Goal: Check status: Check status

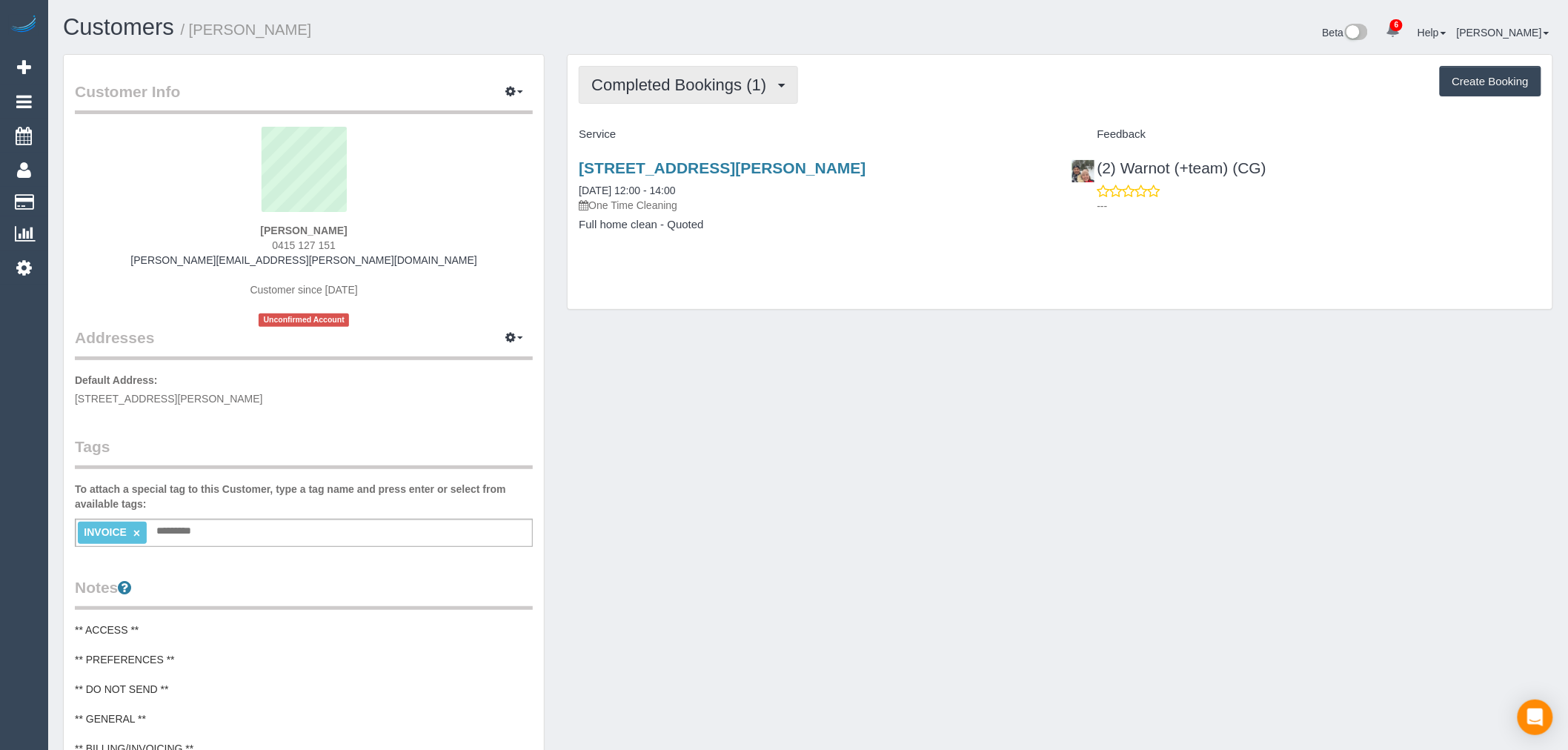
click at [717, 85] on span "Completed Bookings (1)" at bounding box center [682, 85] width 182 height 18
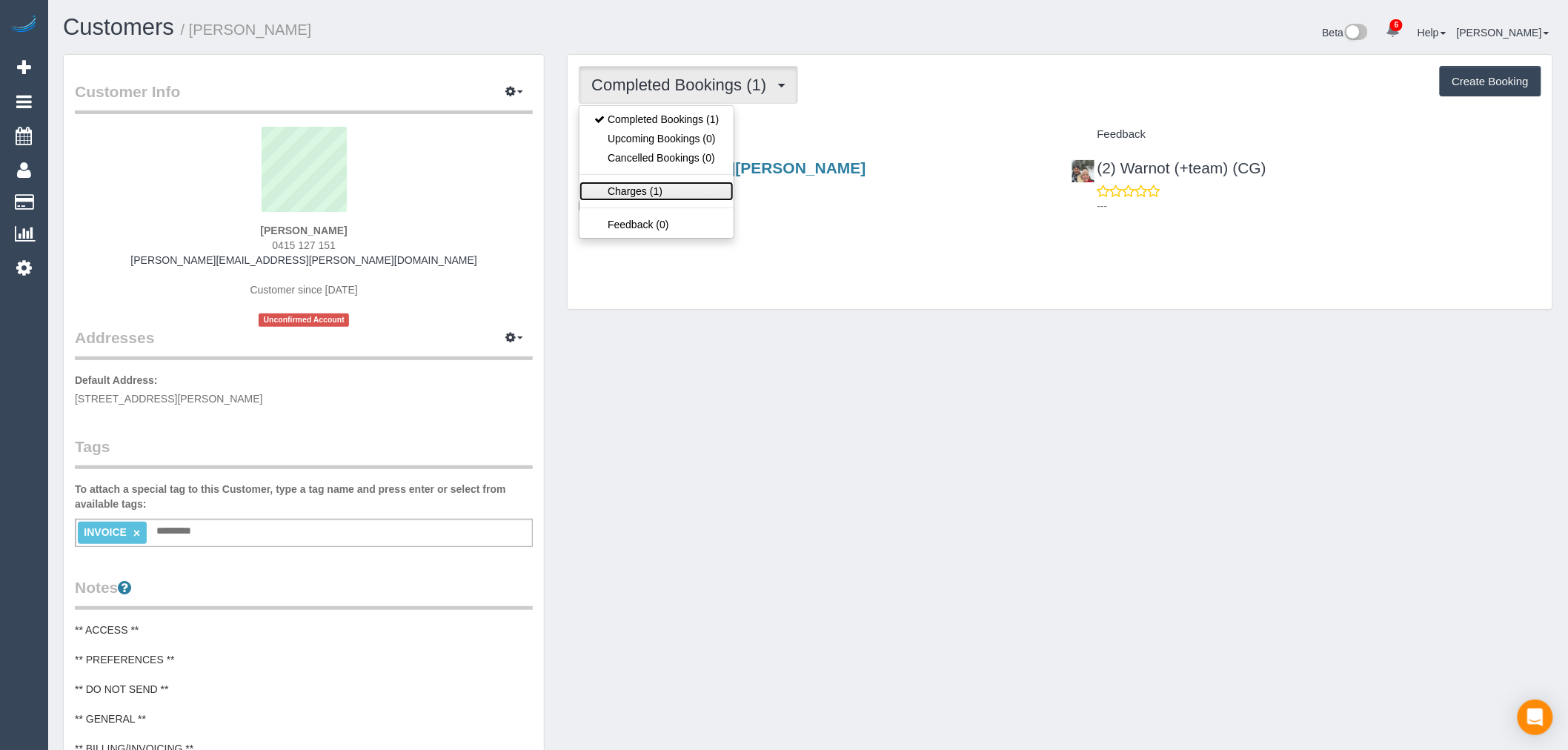
click at [697, 187] on link "Charges (1)" at bounding box center [657, 191] width 154 height 19
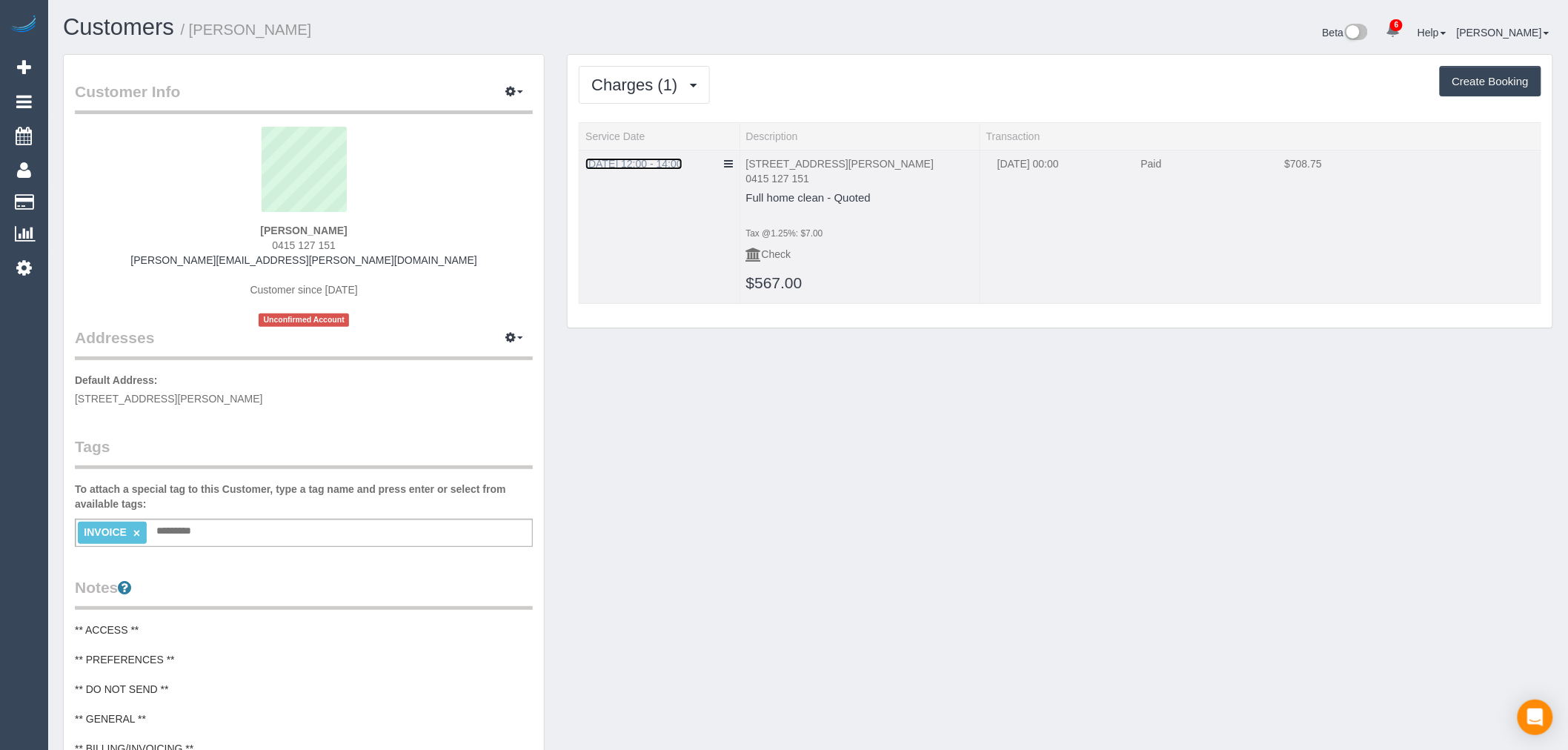
click at [667, 166] on link "[DATE] 12:00 - 14:00" at bounding box center [633, 163] width 97 height 12
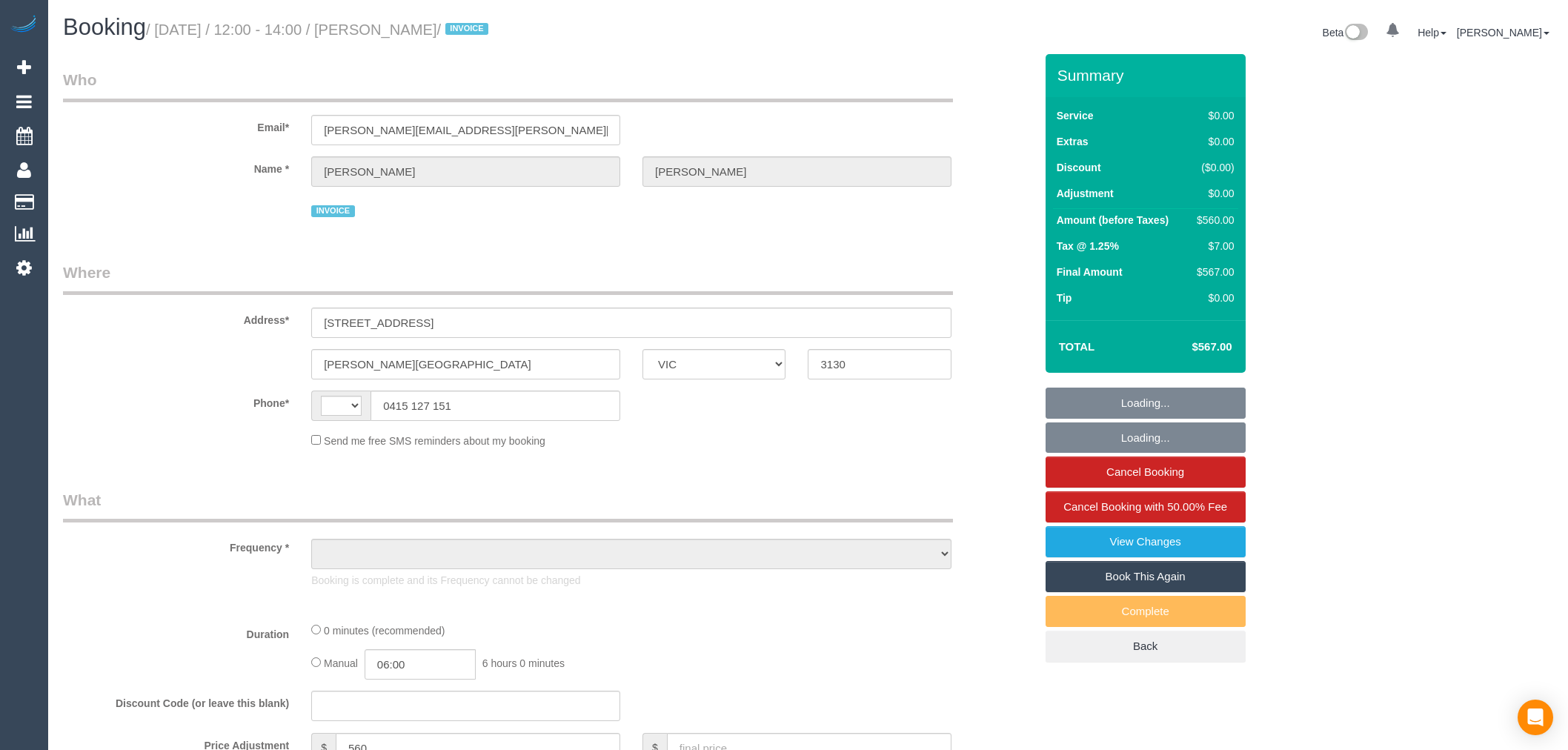
select select "VIC"
select select "string:AU"
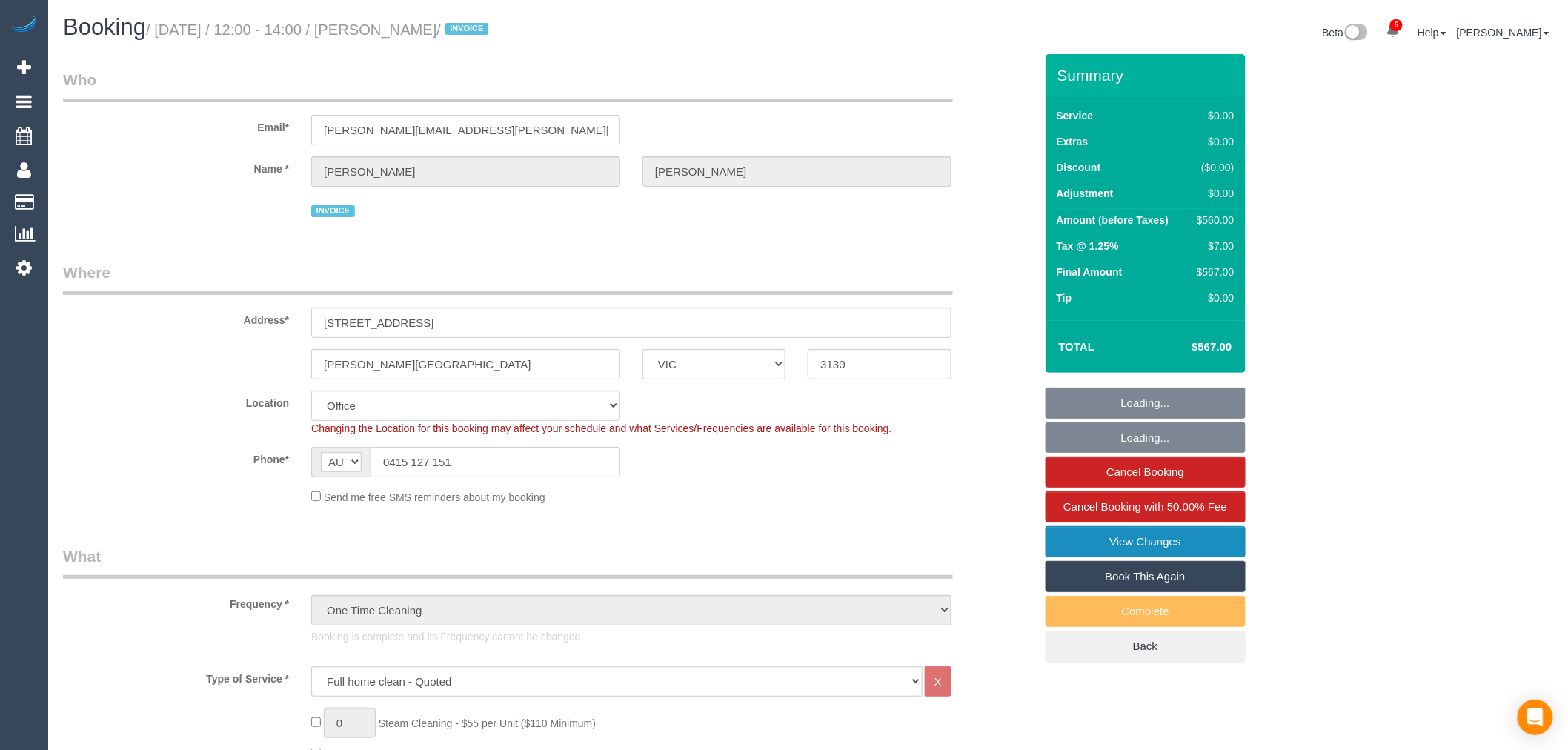
select select "object:802"
click at [1217, 554] on link "View Changes" at bounding box center [1146, 542] width 200 height 31
select select "number:28"
select select "number:14"
select select "number:19"
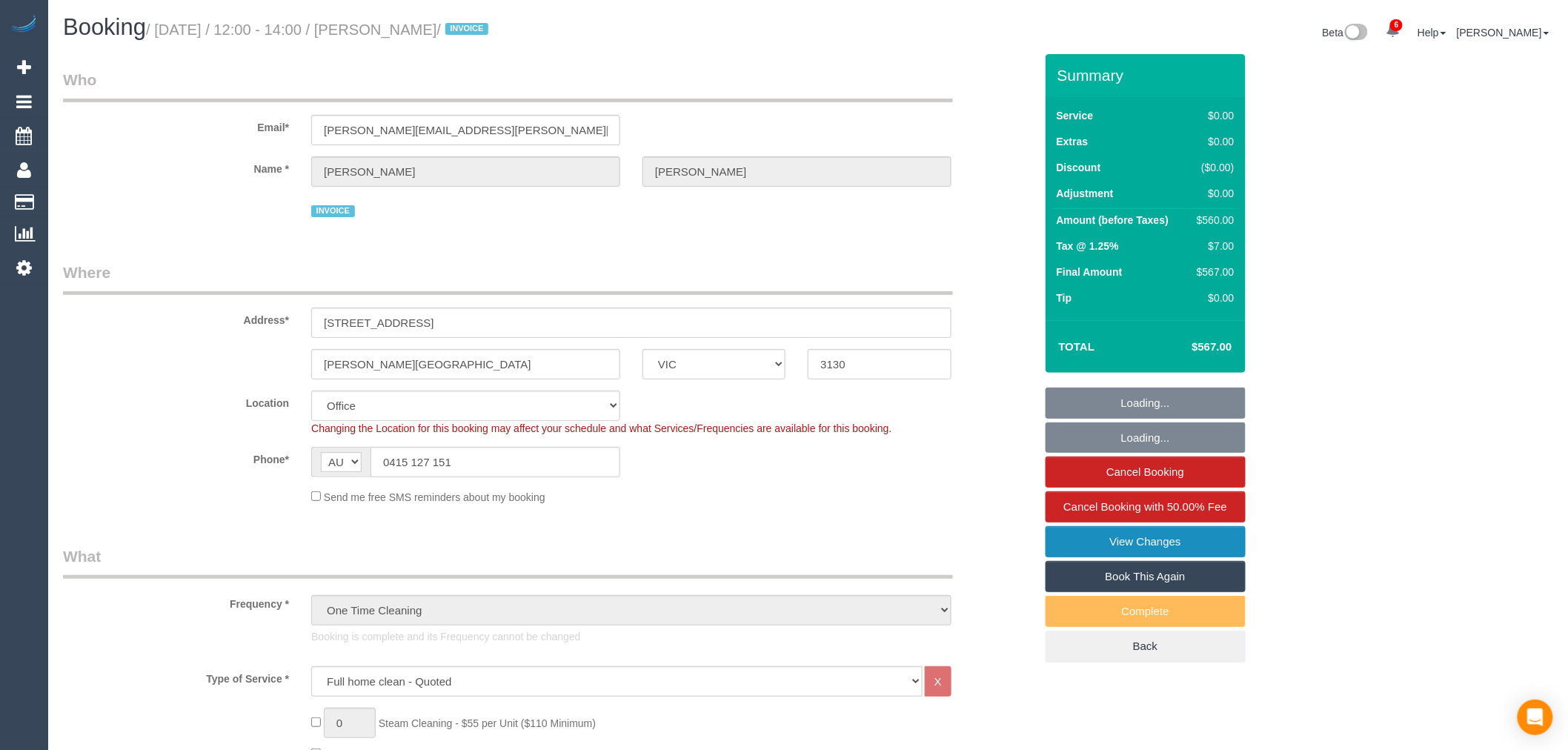
select select "number:36"
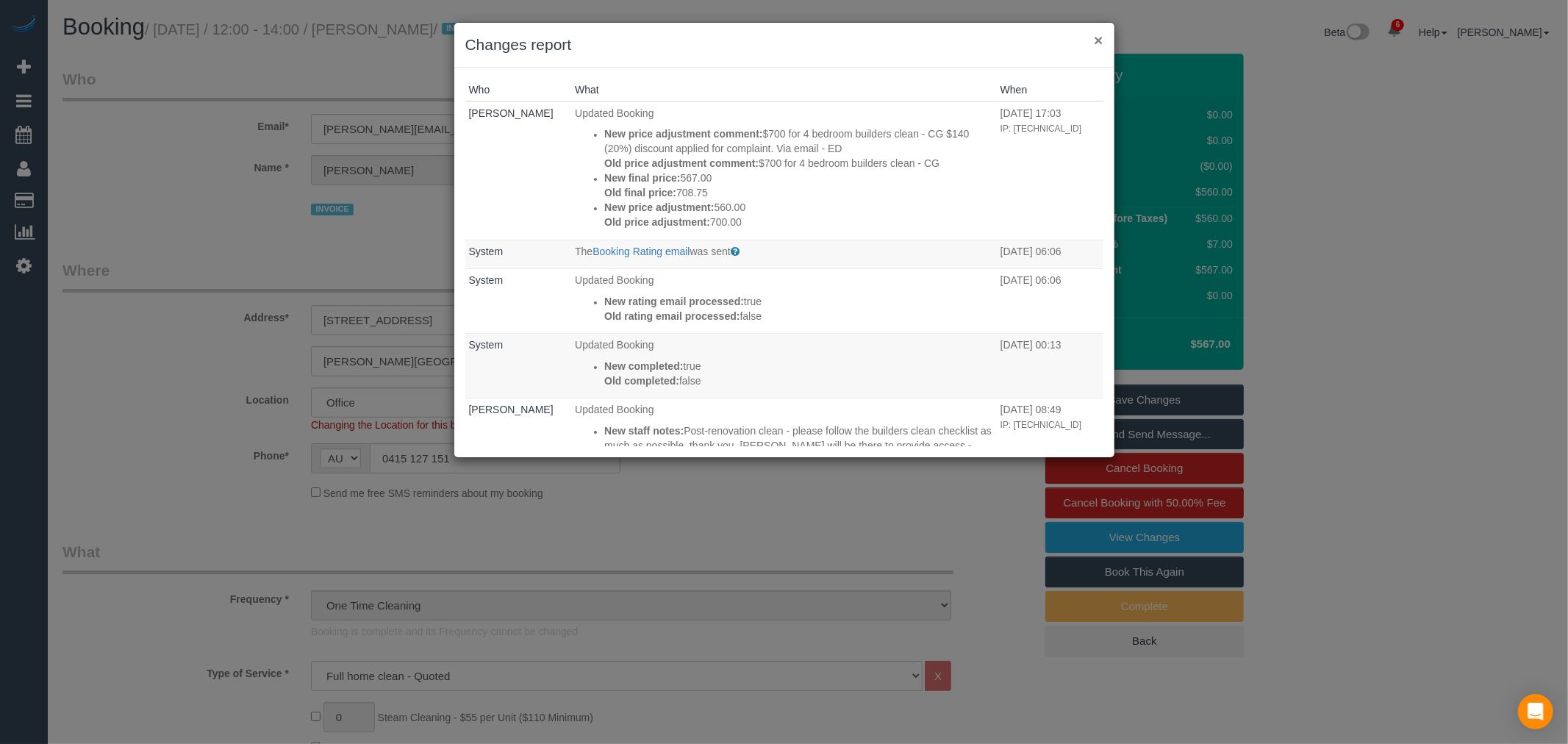
click at [1099, 39] on button "×" at bounding box center [1098, 40] width 9 height 16
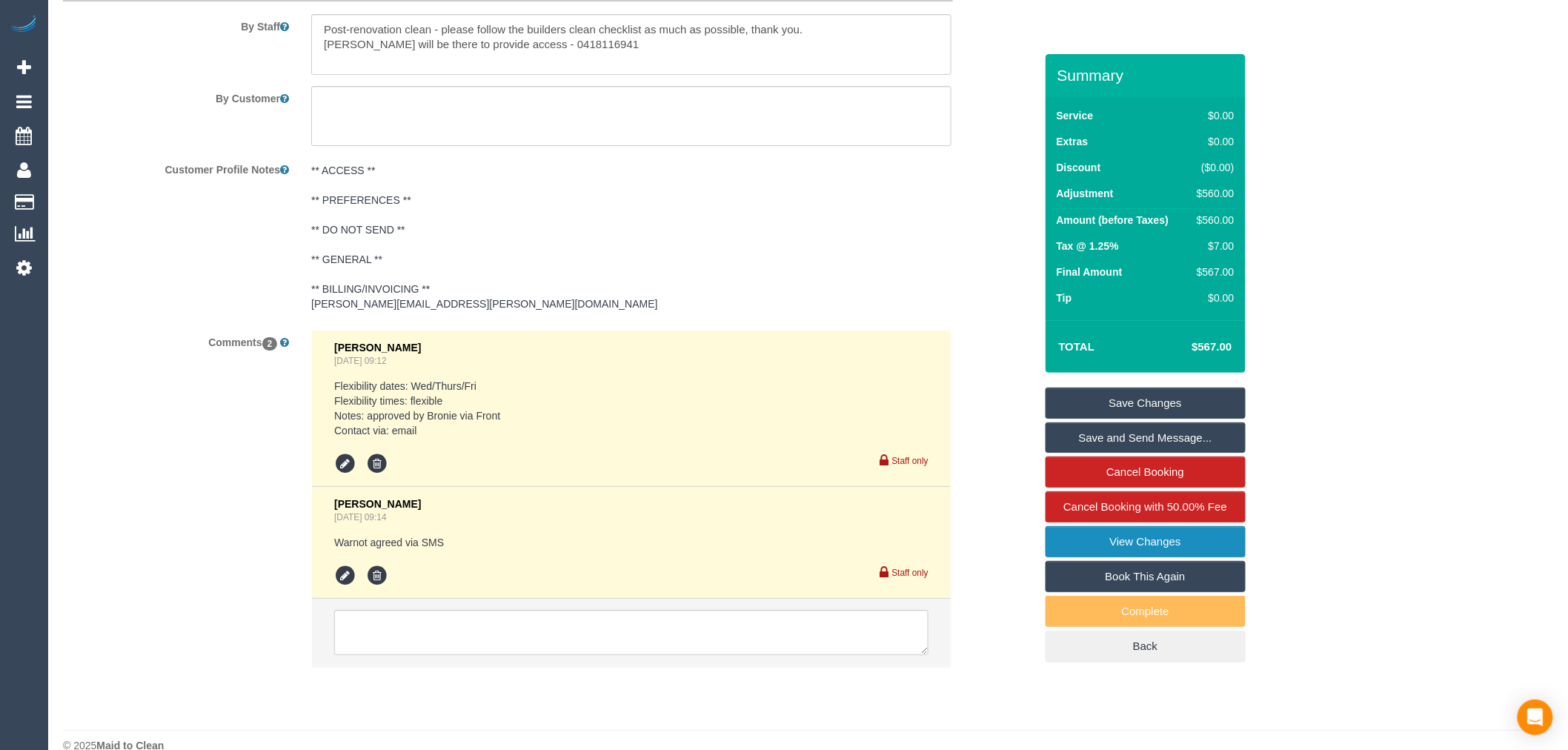
scroll to position [2173, 0]
